Goal: Transaction & Acquisition: Download file/media

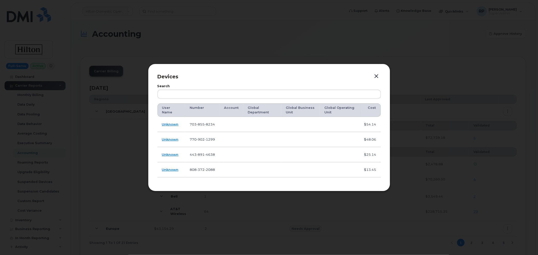
click at [376, 75] on button "button" at bounding box center [377, 76] width 8 height 7
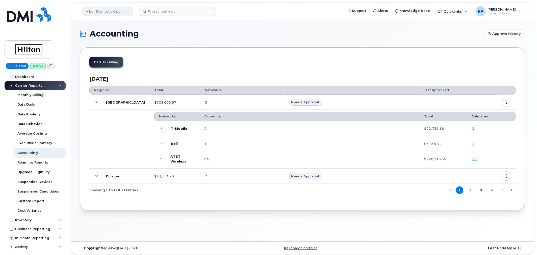
click at [113, 13] on link "Hilton Domestic Operating Company Inc" at bounding box center [108, 11] width 50 height 9
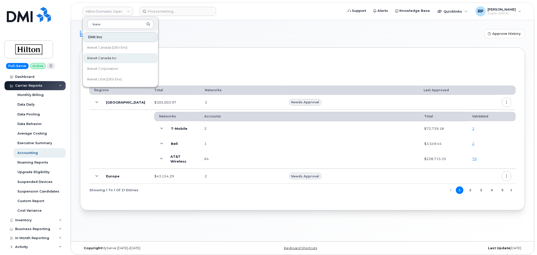
type input "kiew"
click at [105, 59] on span "Kiewit Canada Inc" at bounding box center [101, 58] width 29 height 5
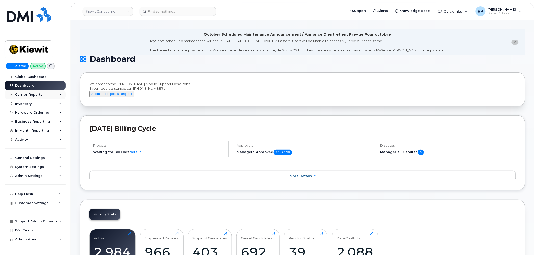
click at [46, 94] on div "Carrier Reports" at bounding box center [35, 94] width 61 height 9
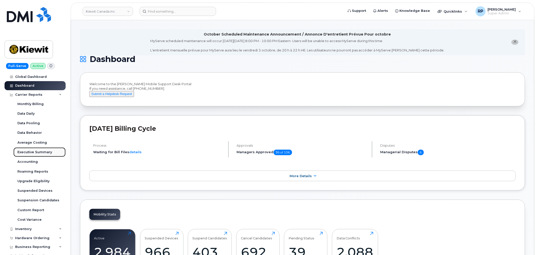
click at [36, 152] on div "Executive Summary" at bounding box center [34, 152] width 35 height 5
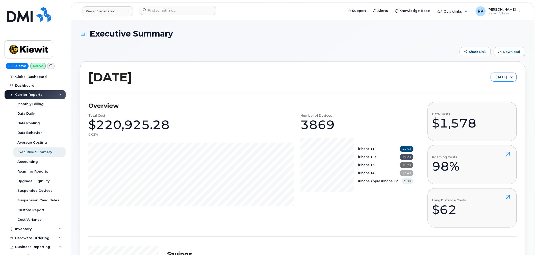
click at [491, 79] on span "September 2025" at bounding box center [499, 77] width 16 height 9
click at [487, 95] on span "August 2025" at bounding box center [486, 97] width 11 height 5
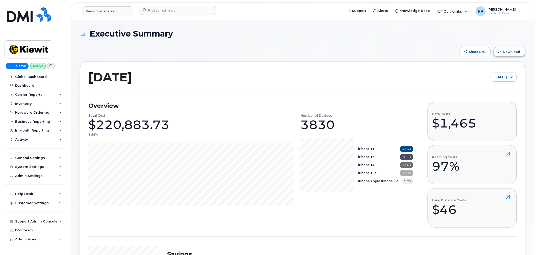
click at [501, 51] on span "Download" at bounding box center [499, 51] width 3 height 3
click at [493, 74] on span "August 2025" at bounding box center [499, 77] width 16 height 9
click at [491, 89] on span "September 2025" at bounding box center [492, 88] width 11 height 5
click at [510, 50] on span "Download" at bounding box center [511, 52] width 17 height 4
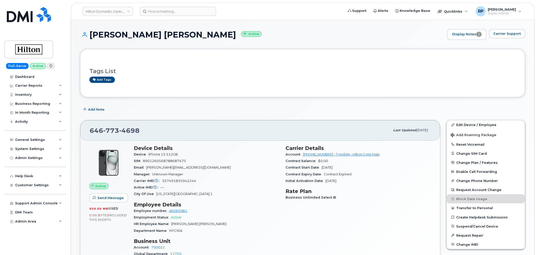
scroll to position [245, 0]
